Goal: Use online tool/utility: Use online tool/utility

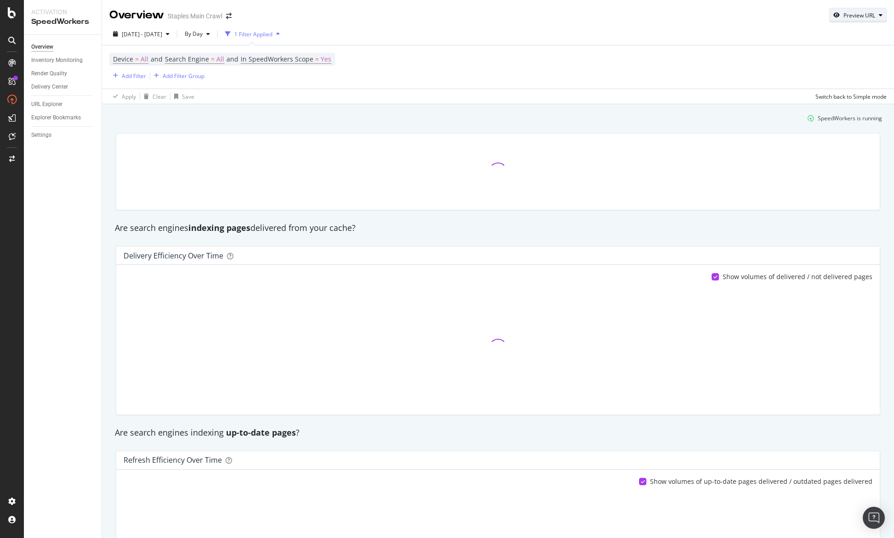
click at [871, 11] on div "Preview URL" at bounding box center [858, 15] width 57 height 13
click at [798, 62] on input "url" at bounding box center [823, 58] width 100 height 16
paste input "[URL][DOMAIN_NAME]"
type input "[URL][DOMAIN_NAME]"
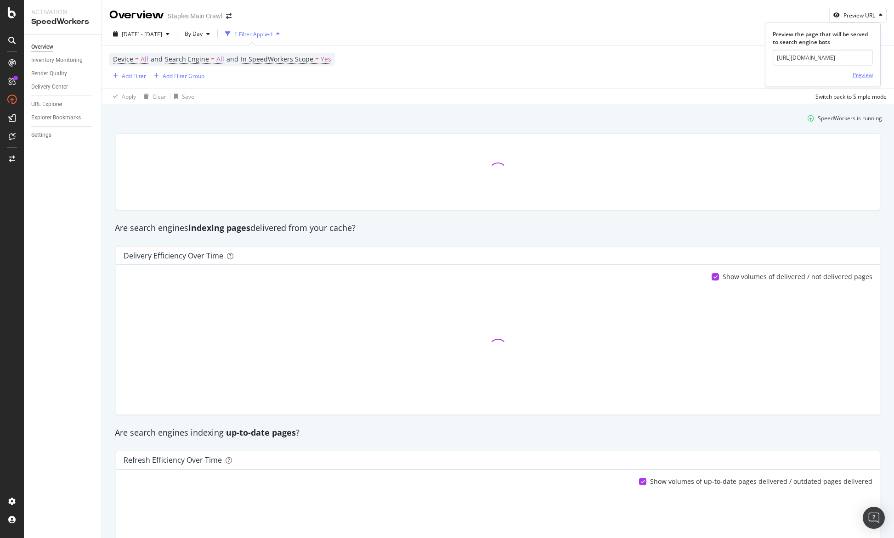
click at [857, 74] on div "Preview" at bounding box center [863, 75] width 20 height 8
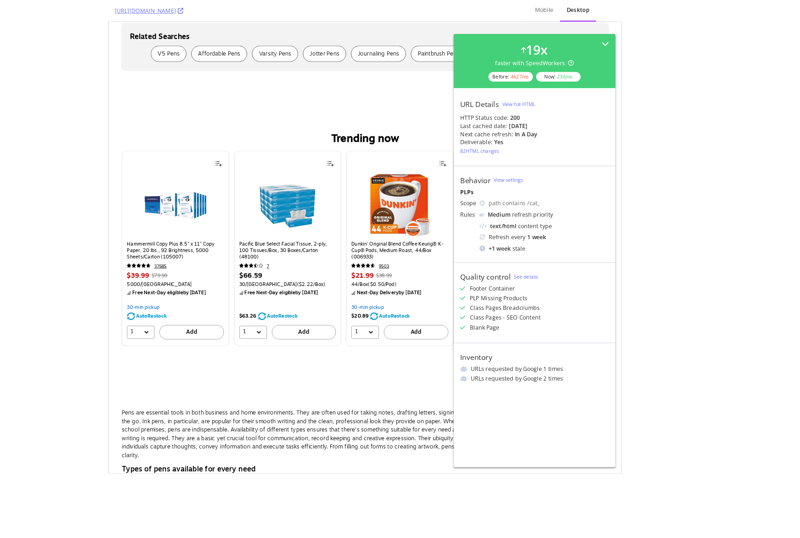
scroll to position [3709, 0]
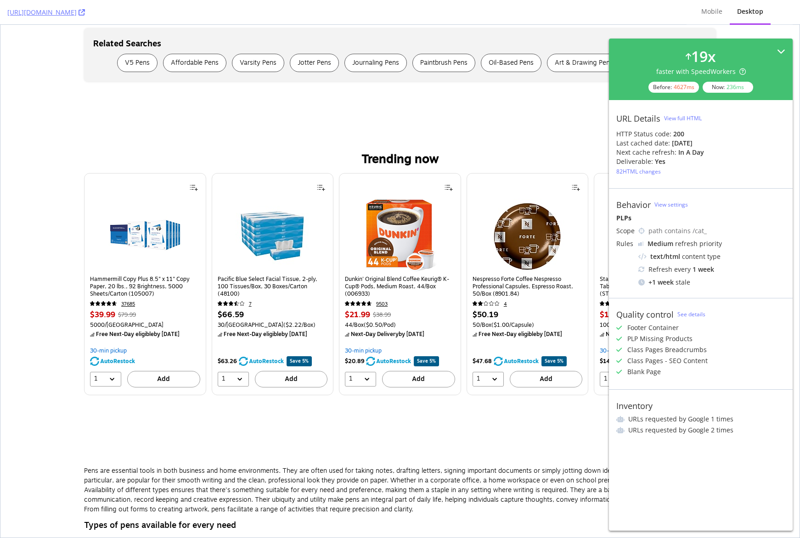
drag, startPoint x: 785, startPoint y: 50, endPoint x: 627, endPoint y: 171, distance: 198.8
click at [785, 50] on icon at bounding box center [781, 51] width 8 height 8
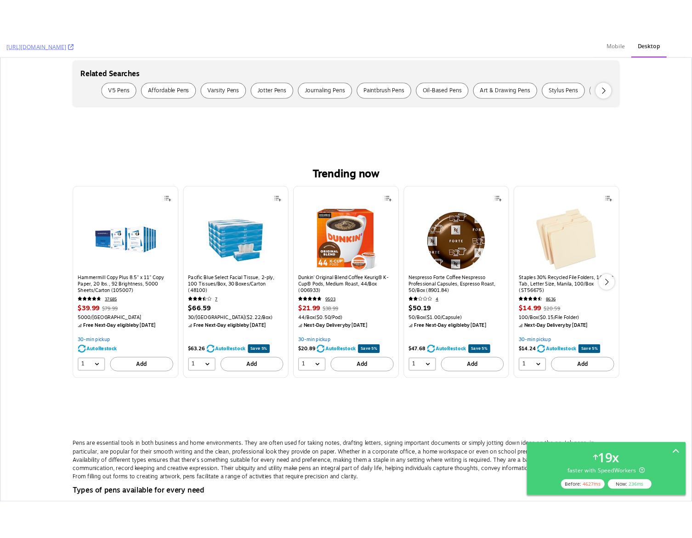
scroll to position [3394, 0]
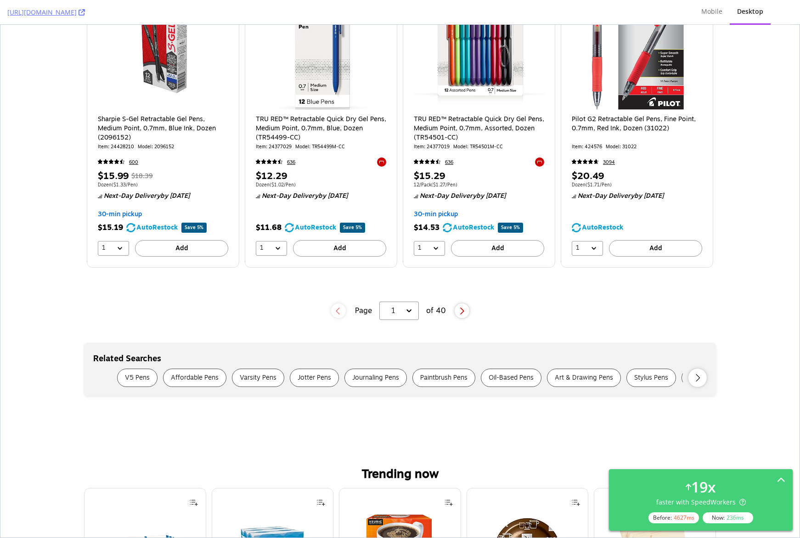
click at [800, 241] on div "19 x faster with SpeedWorkers Before: 4627 ms Now: 236 ms" at bounding box center [400, 282] width 800 height 514
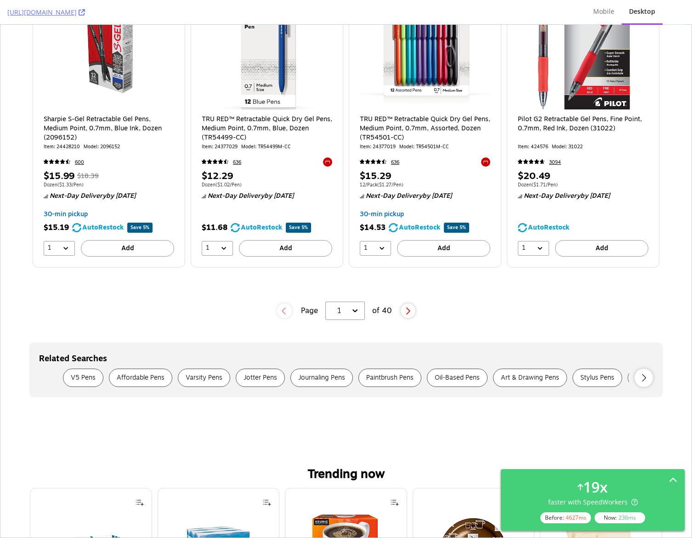
click at [692, 6] on html "[URL][DOMAIN_NAME] Mobile Desktop 19 x faster with SpeedWorkers Before: 4627 ms…" at bounding box center [346, 269] width 692 height 538
